Goal: Transaction & Acquisition: Obtain resource

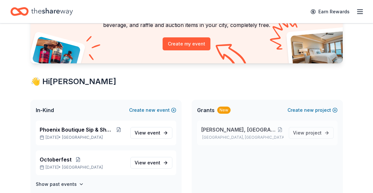
scroll to position [68, 0]
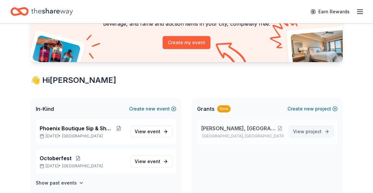
click at [305, 133] on span "View project" at bounding box center [307, 132] width 29 height 8
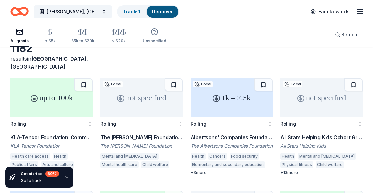
scroll to position [37, 0]
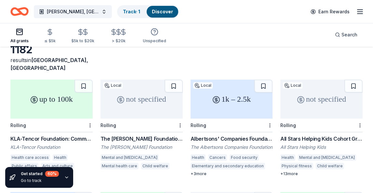
click at [55, 90] on div "up to 100k" at bounding box center [51, 99] width 82 height 39
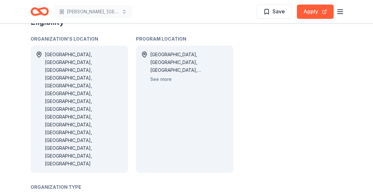
scroll to position [357, 0]
click at [318, 11] on button "Apply" at bounding box center [315, 12] width 37 height 14
